Goal: Submit feedback/report problem

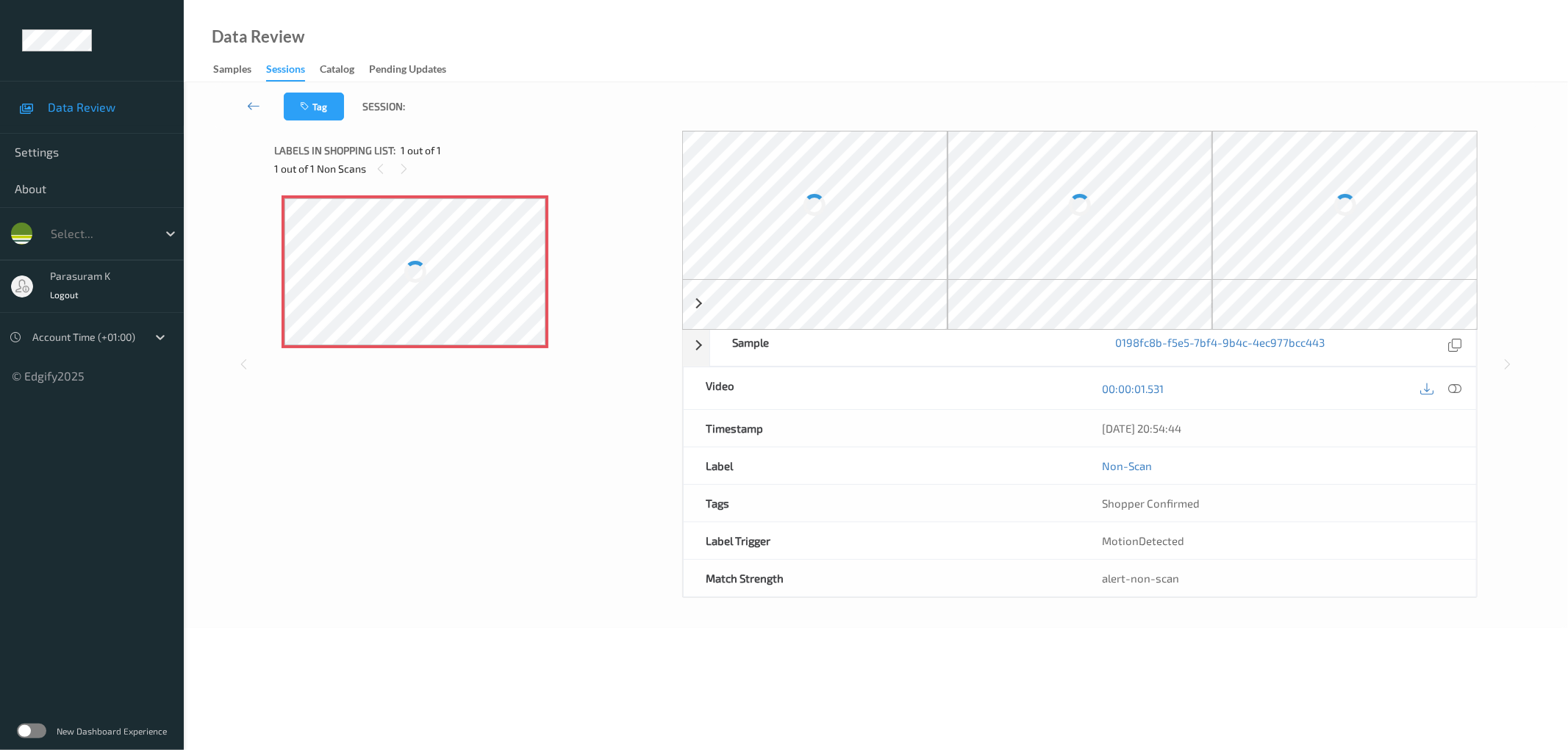
click at [476, 269] on div at bounding box center [415, 271] width 261 height 147
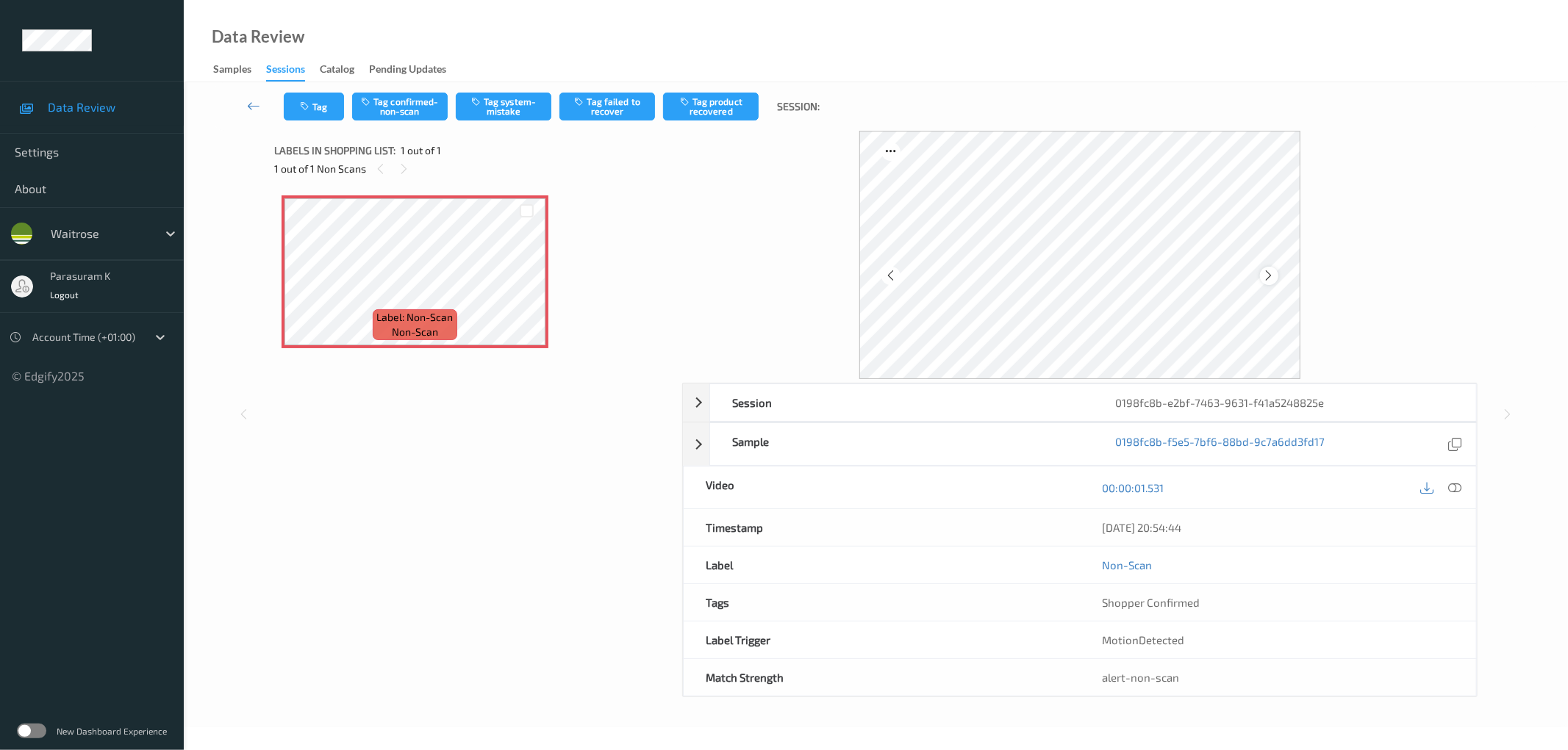
click at [1270, 279] on icon at bounding box center [1269, 276] width 13 height 14
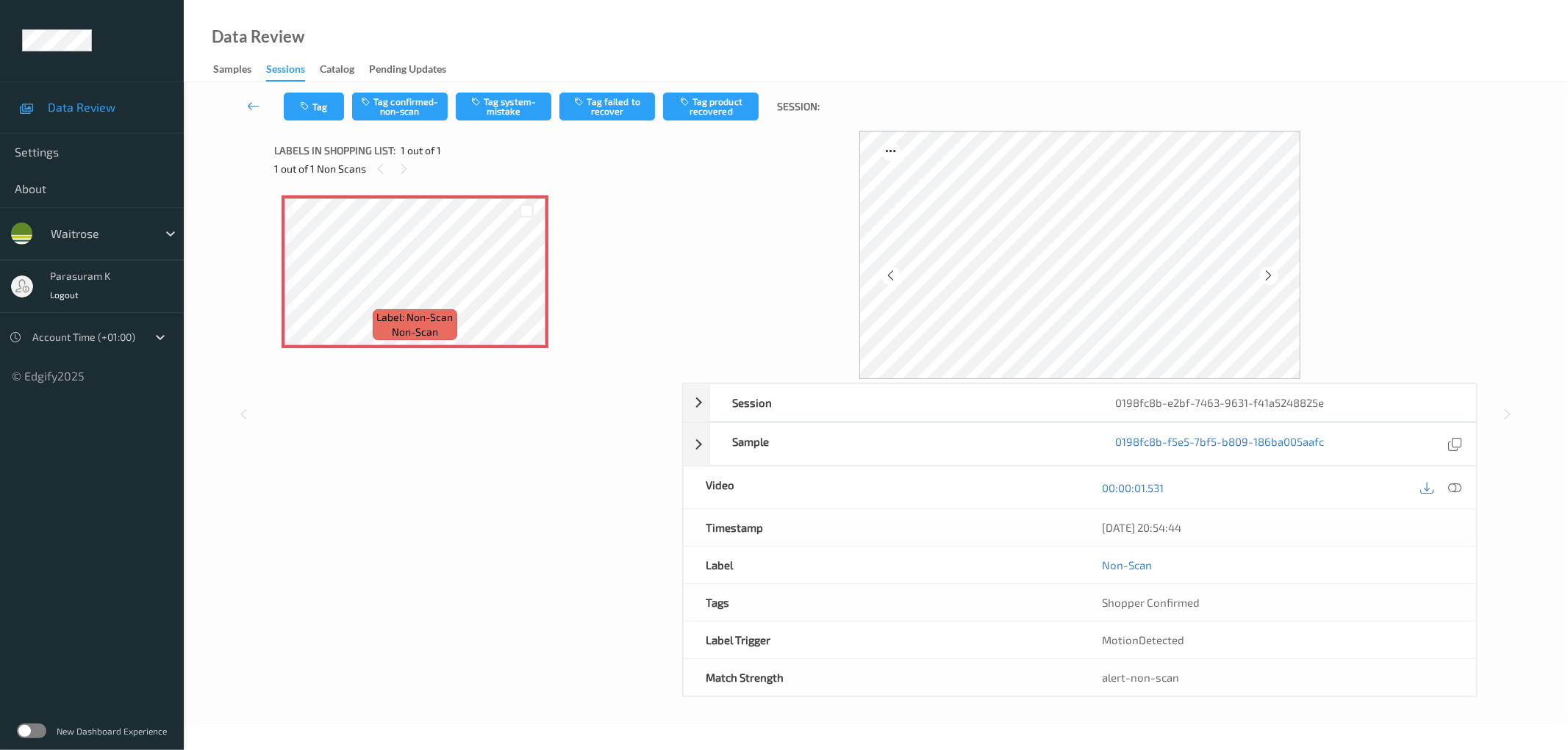
click at [1270, 279] on icon at bounding box center [1269, 276] width 13 height 14
click at [1450, 483] on icon at bounding box center [1455, 489] width 14 height 14
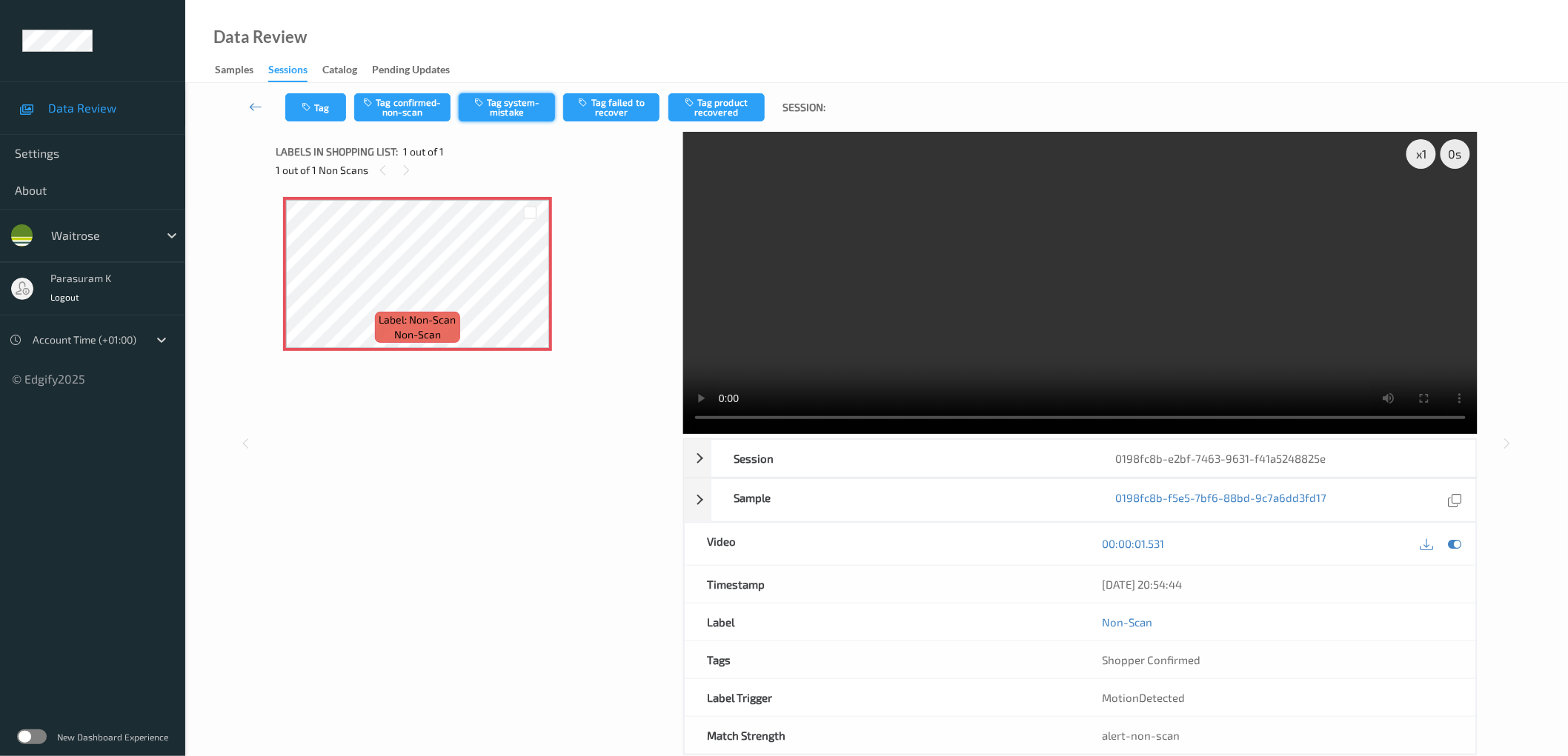
click at [509, 111] on button "Tag system-mistake" at bounding box center [506, 107] width 96 height 28
